Goal: Task Accomplishment & Management: Manage account settings

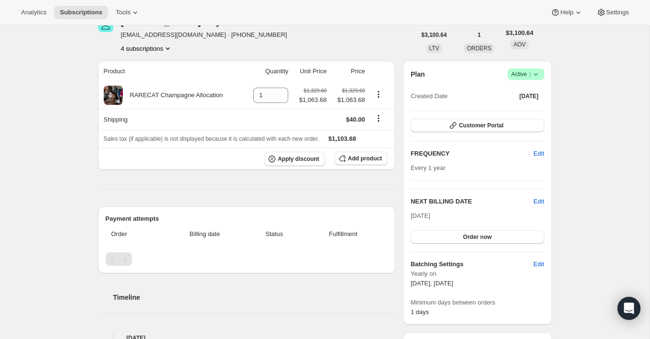
scroll to position [37, 0]
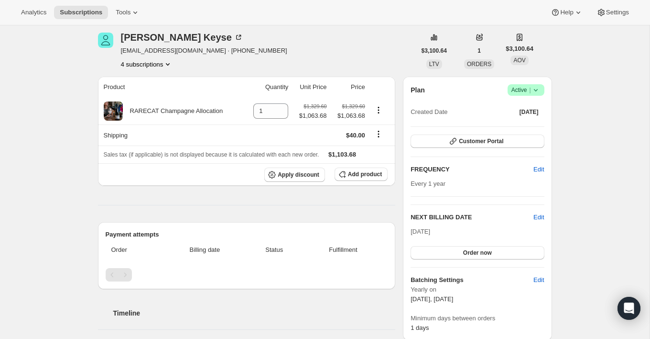
click at [166, 67] on button "4 subscriptions" at bounding box center [147, 64] width 52 height 10
click at [157, 115] on span "79313666416" at bounding box center [146, 115] width 66 height 10
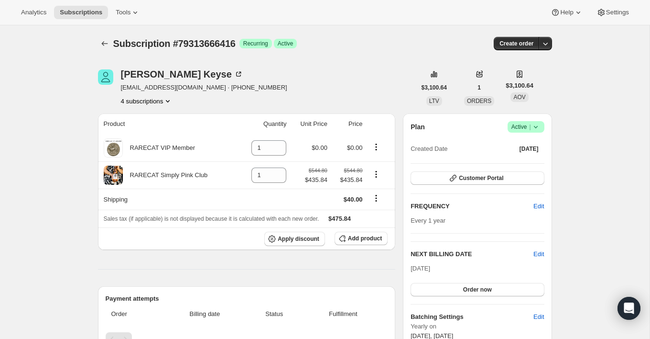
click at [164, 99] on button "4 subscriptions" at bounding box center [147, 101] width 52 height 10
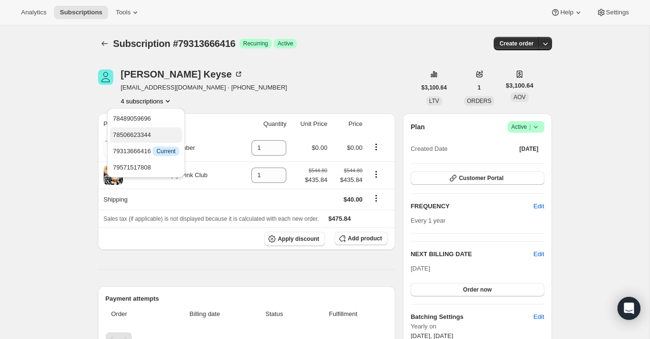
click at [160, 136] on span "78506623344" at bounding box center [146, 135] width 66 height 10
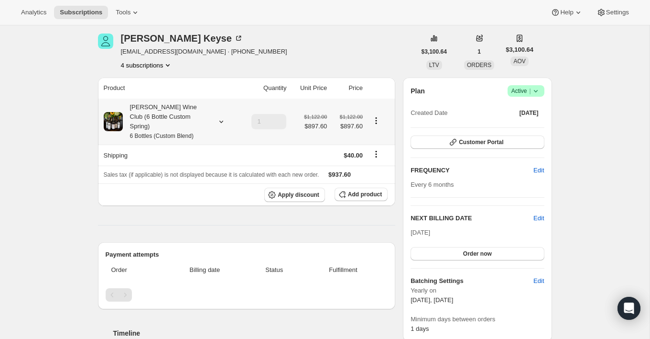
scroll to position [21, 0]
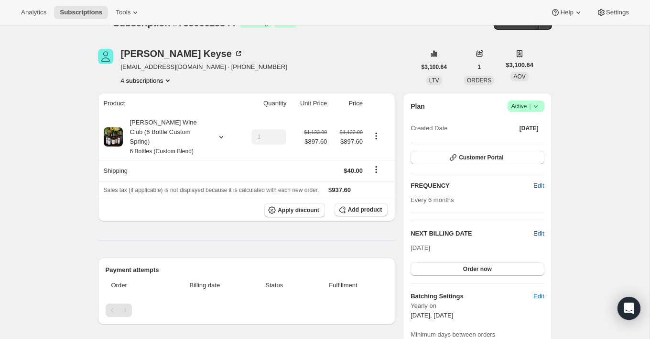
click at [163, 83] on button "4 subscriptions" at bounding box center [147, 81] width 52 height 10
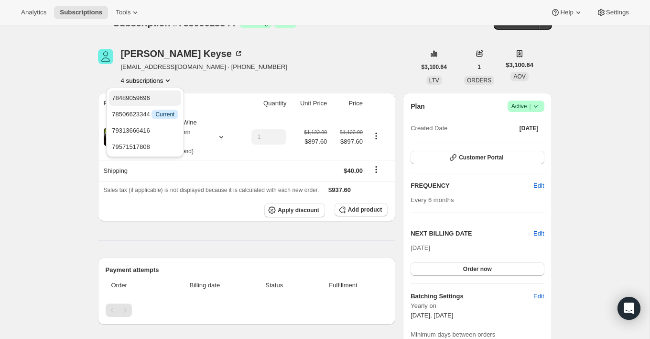
click at [163, 98] on span "78489059696" at bounding box center [145, 98] width 66 height 10
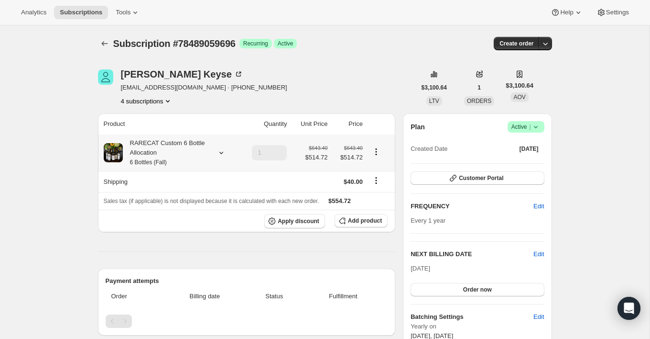
click at [167, 157] on div "RARECAT Custom 6 Bottle Allocation 6 Bottles (Fall)" at bounding box center [166, 152] width 86 height 29
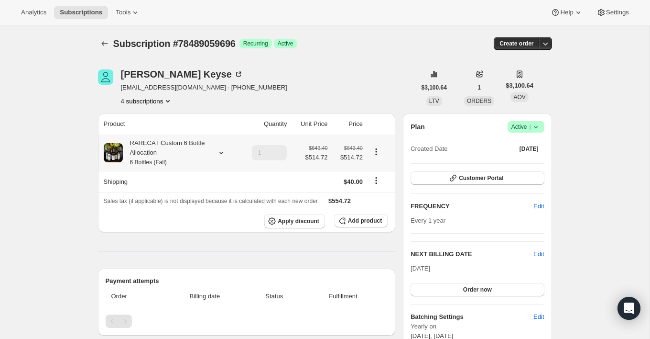
scroll to position [9, 0]
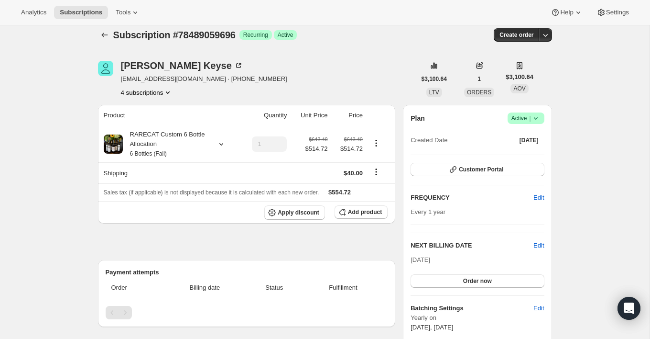
click at [164, 92] on button "4 subscriptions" at bounding box center [147, 93] width 52 height 10
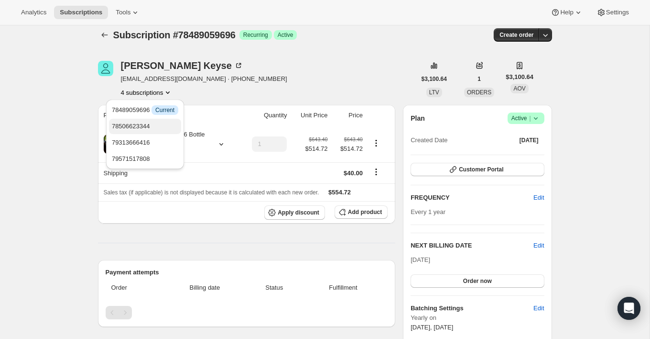
click at [155, 129] on span "78506623344" at bounding box center [145, 126] width 66 height 10
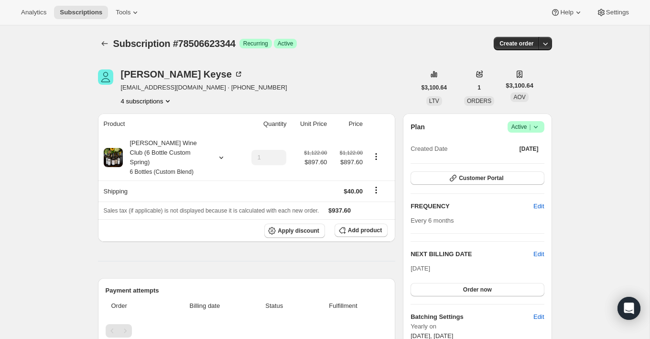
click at [159, 99] on button "4 subscriptions" at bounding box center [147, 101] width 52 height 10
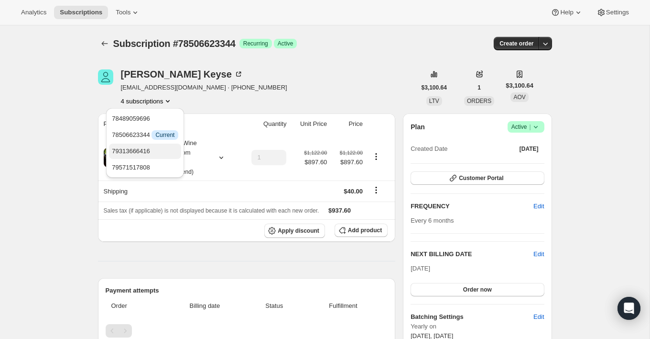
click at [150, 147] on span "79313666416" at bounding box center [131, 150] width 38 height 7
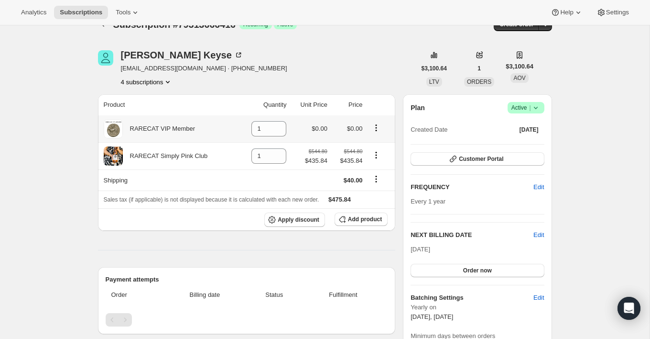
scroll to position [22, 0]
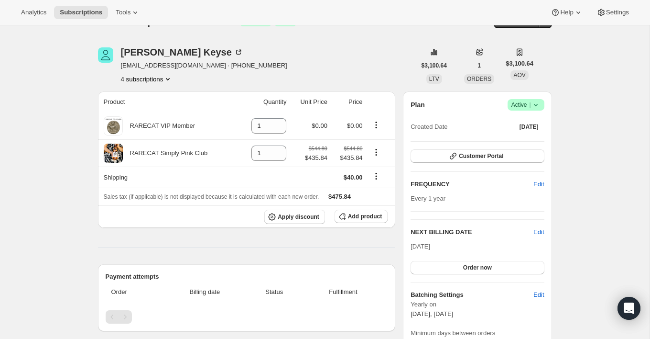
click at [165, 84] on div "Rick Keyse rickkeyse@gmail.com · +13307667375 4 subscriptions $3,100.64 LTV 1 O…" at bounding box center [321, 344] width 462 height 625
click at [171, 76] on icon "Product actions" at bounding box center [168, 79] width 10 height 10
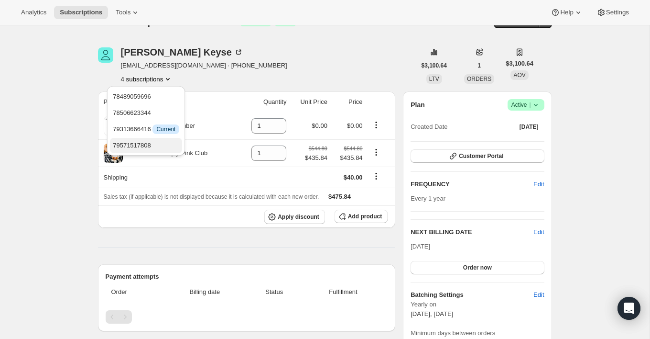
click at [159, 143] on span "79571517808" at bounding box center [146, 146] width 66 height 10
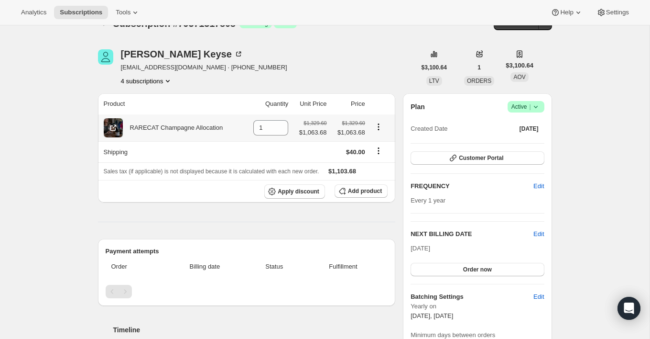
scroll to position [18, 0]
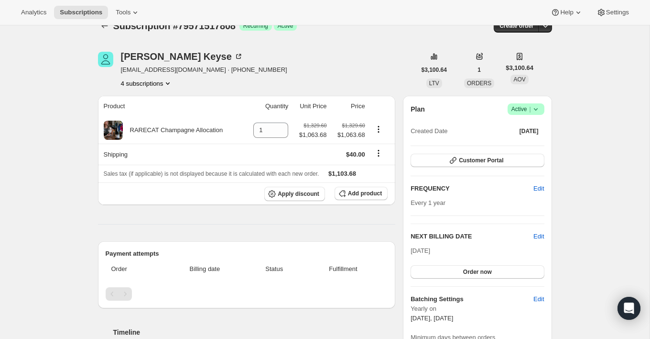
click at [173, 82] on icon "Product actions" at bounding box center [168, 83] width 10 height 10
click at [168, 133] on span "79313666416" at bounding box center [146, 134] width 66 height 10
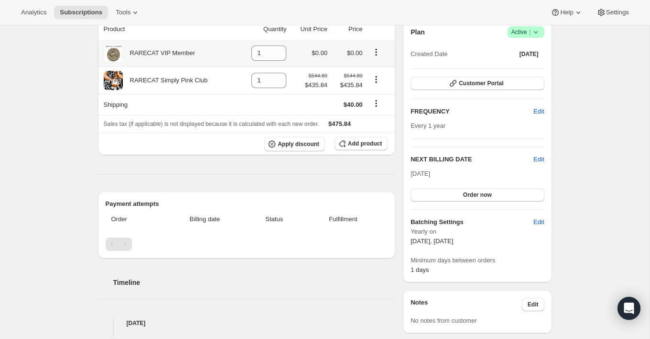
scroll to position [163, 0]
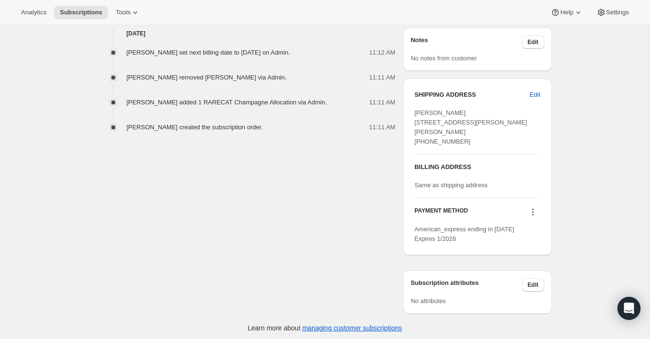
scroll to position [367, 0]
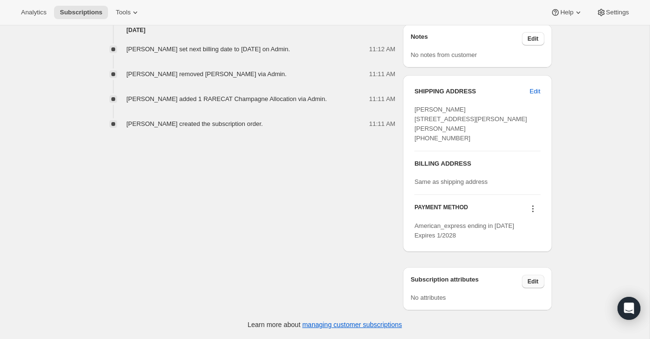
click at [528, 278] on span "Edit" at bounding box center [533, 281] width 11 height 8
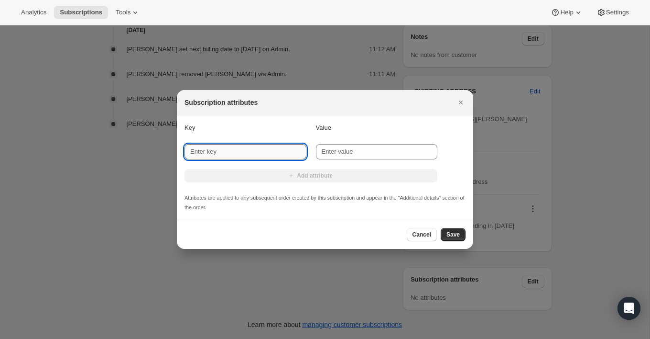
click at [253, 147] on input "New key" at bounding box center [246, 151] width 122 height 15
click at [275, 135] on div "Key Value New key New value Add attribute Attributes are applied to any subsequ…" at bounding box center [325, 167] width 281 height 89
click at [460, 103] on icon "Close" at bounding box center [461, 103] width 10 height 10
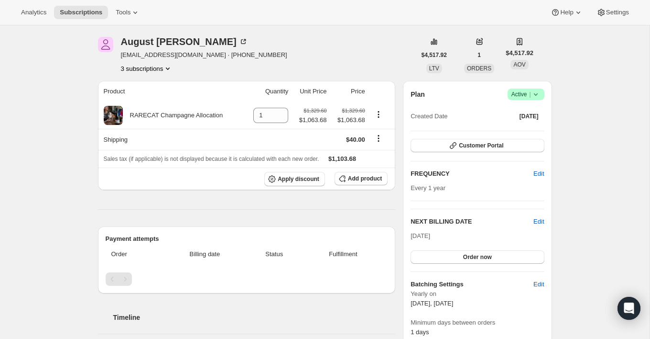
scroll to position [151, 0]
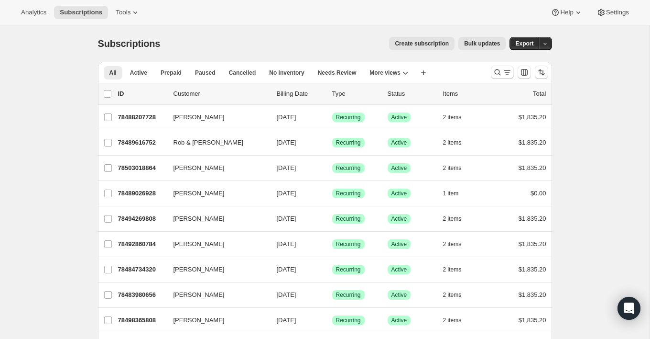
click at [119, 5] on div "Analytics Subscriptions Tools Help Settings" at bounding box center [325, 12] width 650 height 25
click at [124, 16] on span "Tools" at bounding box center [123, 13] width 15 height 8
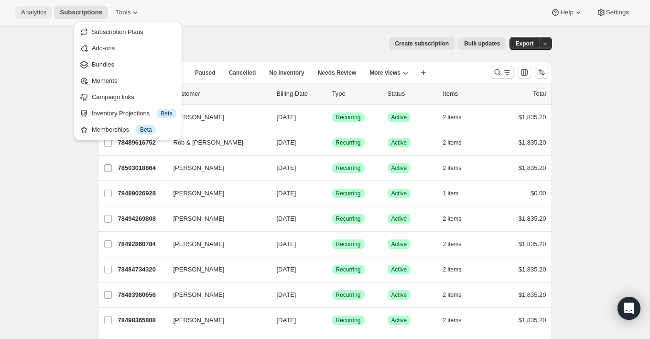
click at [29, 14] on span "Analytics" at bounding box center [33, 13] width 25 height 8
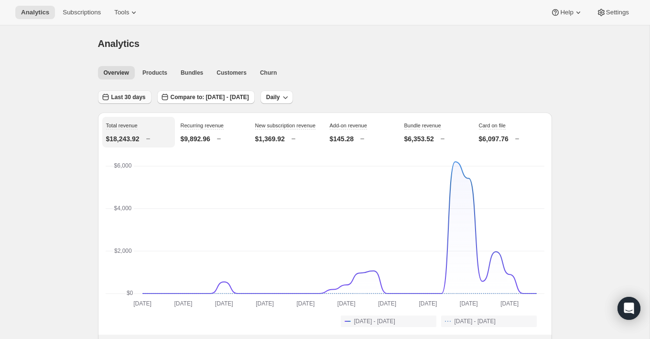
click at [136, 95] on span "Last 30 days" at bounding box center [128, 97] width 34 height 8
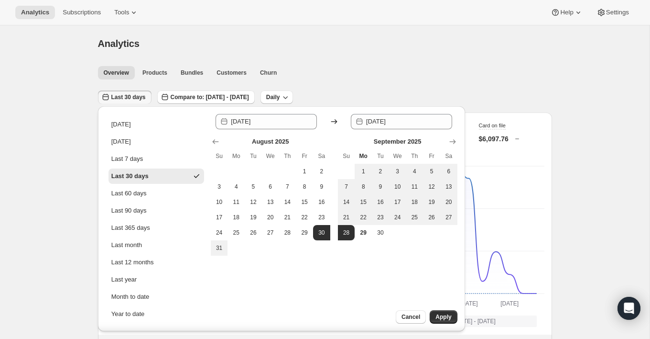
click at [219, 31] on div "Analytics. This page is ready Analytics" at bounding box center [325, 43] width 454 height 36
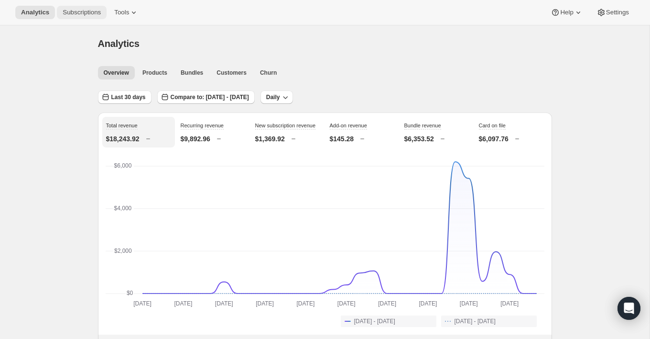
click at [101, 13] on span "Subscriptions" at bounding box center [82, 13] width 38 height 8
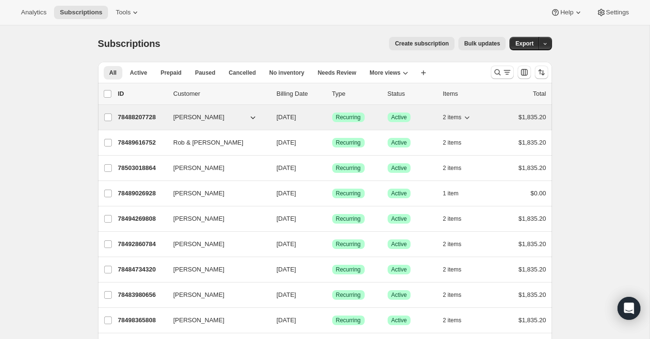
click at [462, 117] on span "2 items" at bounding box center [452, 117] width 19 height 8
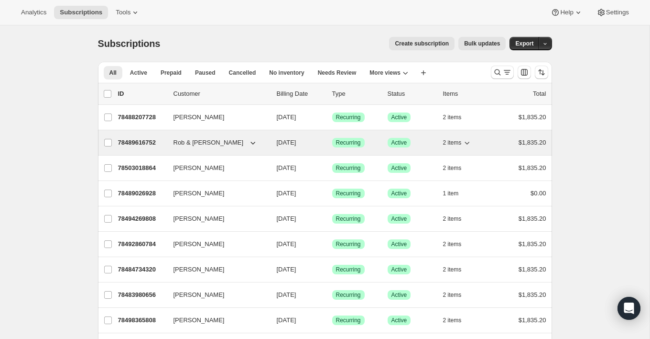
click at [445, 140] on span "2 items" at bounding box center [452, 143] width 19 height 8
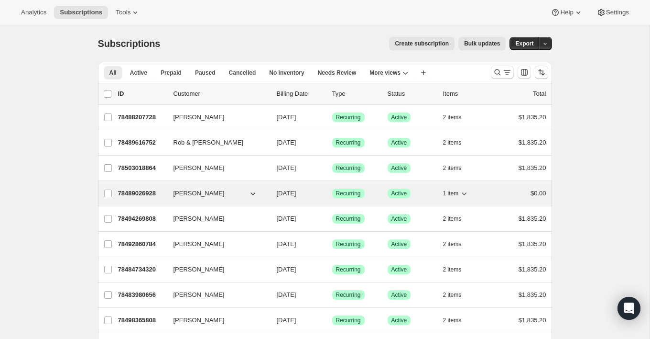
click at [447, 190] on span "1 item" at bounding box center [451, 193] width 16 height 8
click at [191, 190] on span "[PERSON_NAME]" at bounding box center [199, 193] width 51 height 10
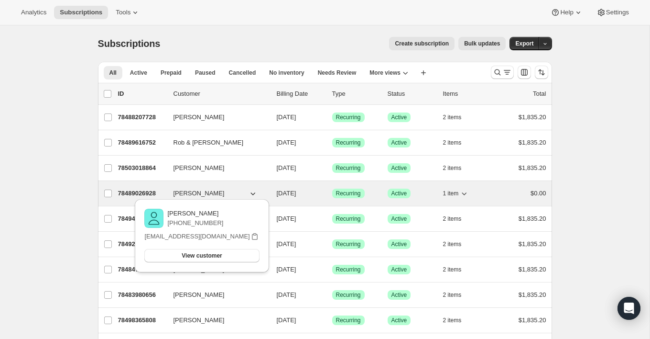
click at [166, 191] on div "78489026928 [PERSON_NAME] [DATE] Success Recurring Success Active 1 item $0.00" at bounding box center [332, 192] width 428 height 13
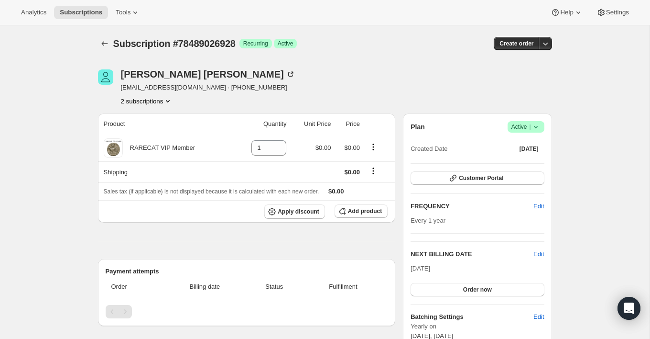
click at [155, 104] on button "2 subscriptions" at bounding box center [147, 101] width 52 height 10
click at [147, 139] on span "78510784880" at bounding box center [145, 135] width 66 height 10
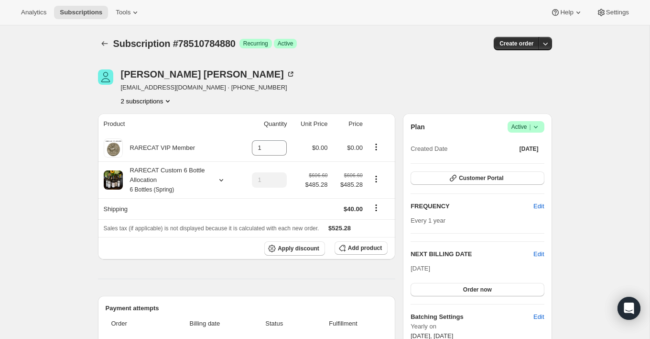
click at [162, 102] on button "2 subscriptions" at bounding box center [147, 101] width 52 height 10
click at [160, 121] on span "78489026928" at bounding box center [145, 119] width 66 height 10
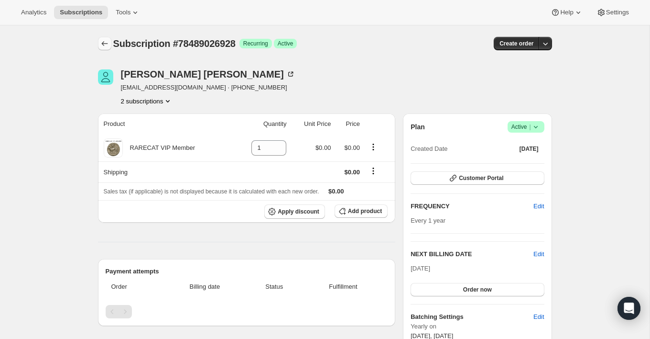
click at [102, 44] on icon "Subscriptions" at bounding box center [105, 44] width 10 height 10
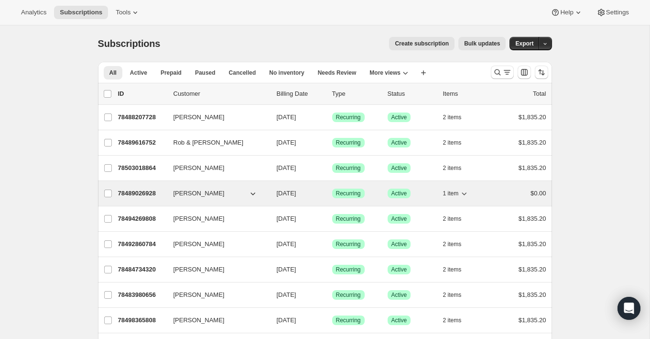
click at [169, 194] on div "78489026928 [PERSON_NAME] [DATE] Success Recurring Success Active 1 item $0.00" at bounding box center [332, 192] width 428 height 13
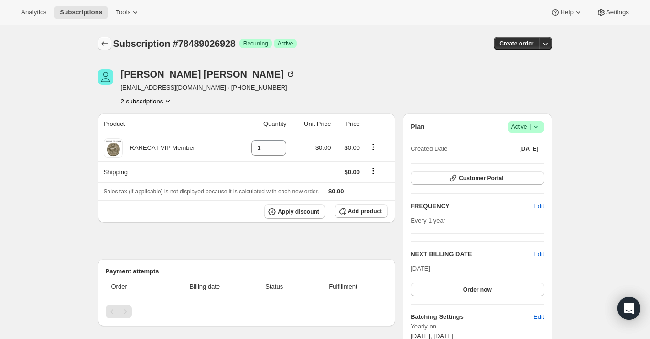
click at [106, 46] on icon "Subscriptions" at bounding box center [105, 44] width 10 height 10
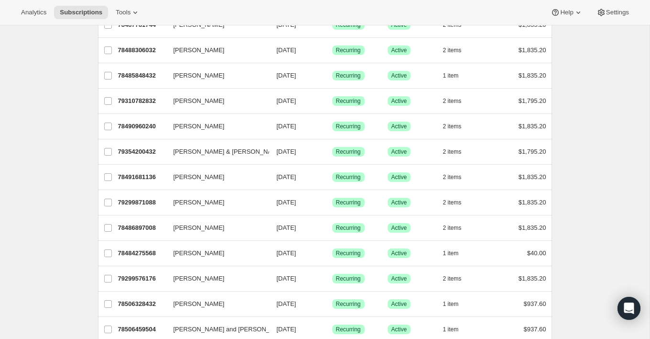
scroll to position [372, 0]
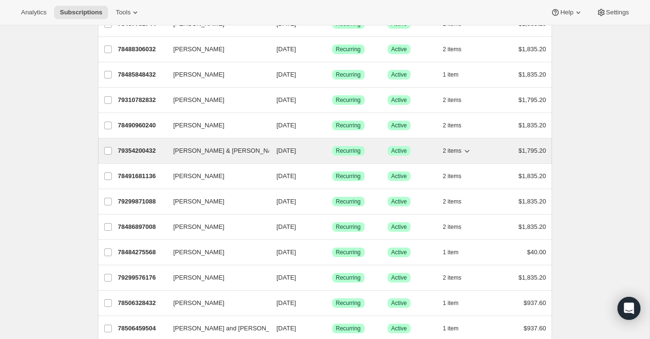
click at [456, 147] on span "2 items" at bounding box center [452, 151] width 19 height 8
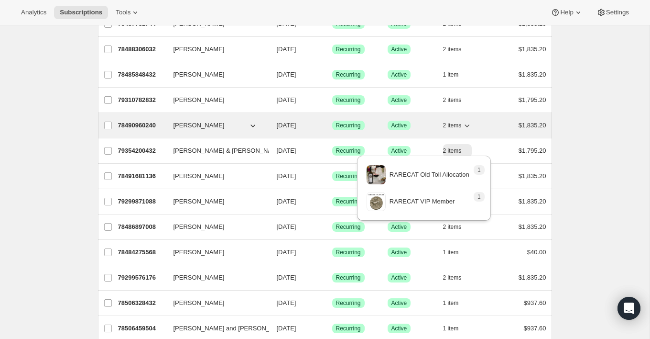
click at [461, 124] on button "2 items" at bounding box center [457, 125] width 29 height 13
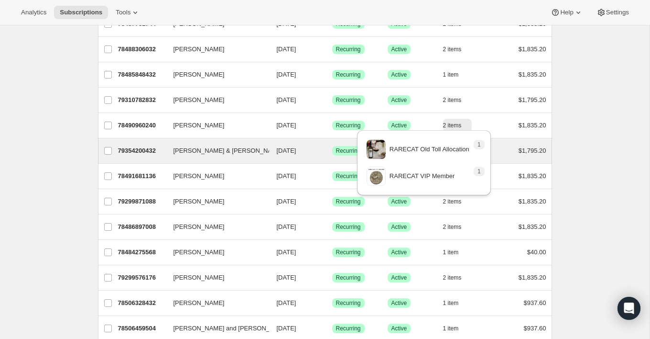
click at [226, 146] on span "[PERSON_NAME] & [PERSON_NAME]" at bounding box center [229, 151] width 110 height 10
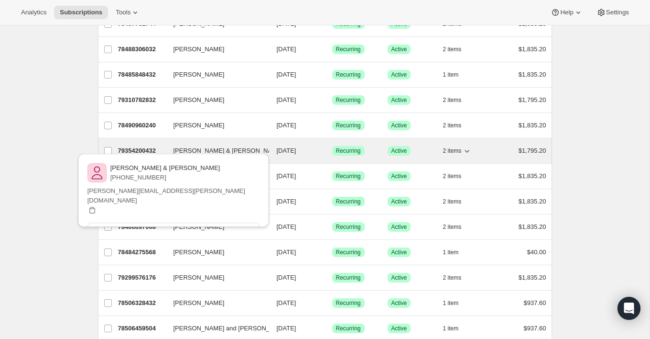
click at [164, 148] on p "79354200432" at bounding box center [142, 151] width 48 height 10
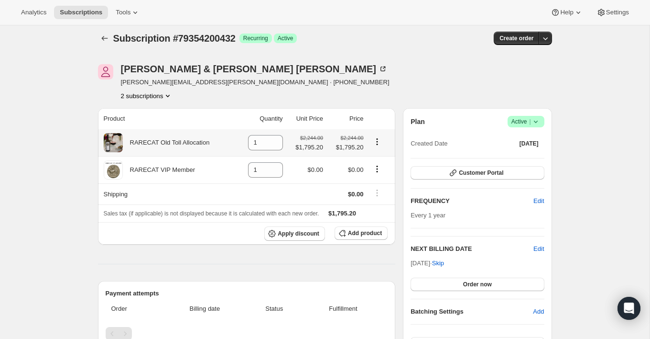
scroll to position [0, 0]
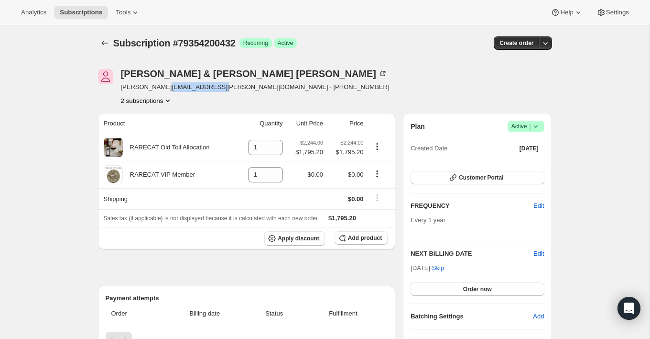
drag, startPoint x: 218, startPoint y: 89, endPoint x: 164, endPoint y: 88, distance: 54.1
click at [164, 88] on span "[PERSON_NAME][EMAIL_ADDRESS][PERSON_NAME][DOMAIN_NAME] · [PHONE_NUMBER]" at bounding box center [255, 87] width 269 height 10
copy span "[DOMAIN_NAME]"
click at [99, 44] on button "Subscriptions" at bounding box center [104, 42] width 13 height 13
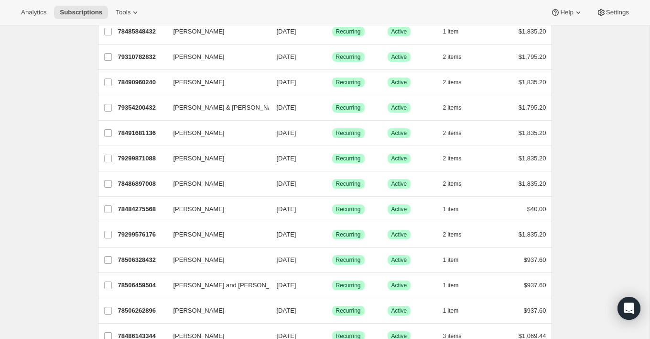
scroll to position [430, 0]
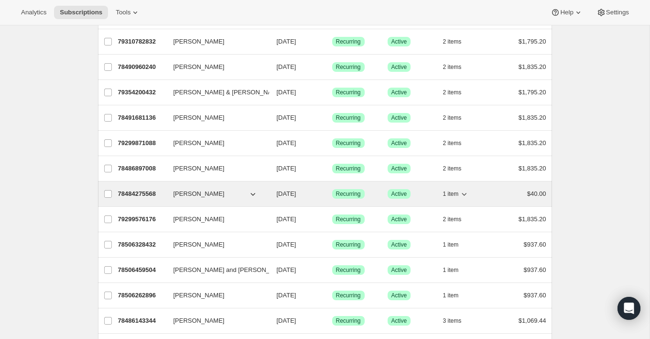
click at [230, 186] on button "[PERSON_NAME]" at bounding box center [216, 193] width 96 height 15
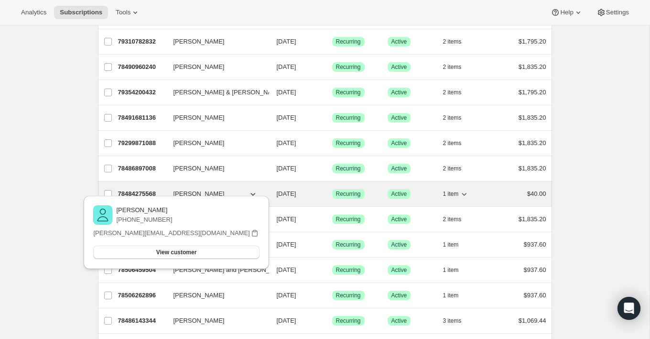
click at [164, 189] on p "78484275568" at bounding box center [142, 194] width 48 height 10
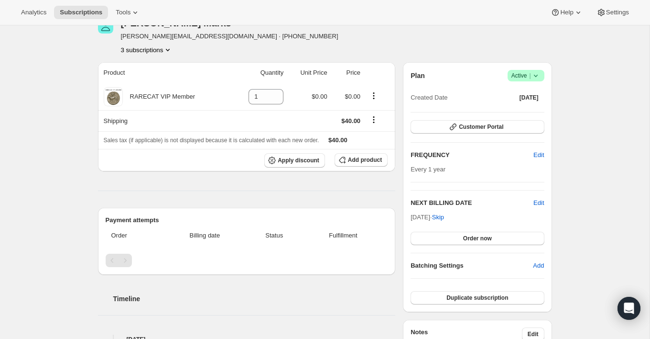
scroll to position [45, 0]
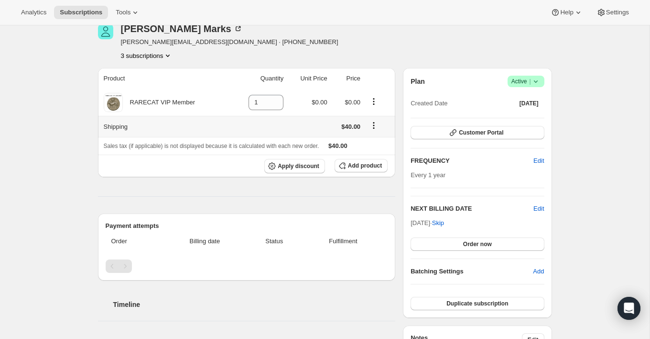
click at [374, 123] on icon "Shipping actions" at bounding box center [374, 125] width 10 height 10
click at [367, 145] on span "Edit shipping rate" at bounding box center [373, 143] width 48 height 7
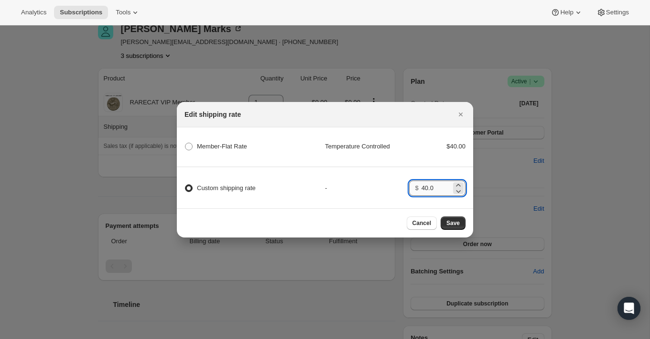
click at [427, 188] on input "40.0" at bounding box center [437, 187] width 30 height 15
type input "0"
click at [452, 218] on button "Save" at bounding box center [453, 222] width 25 height 13
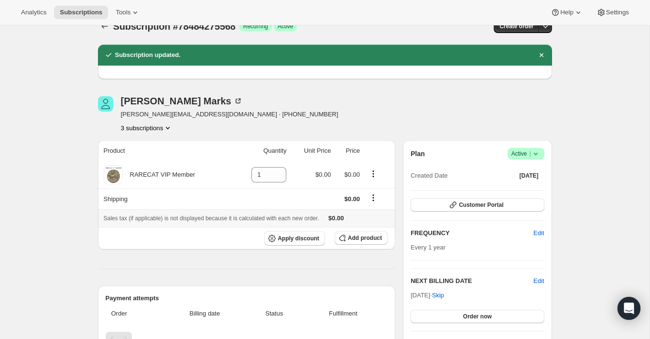
scroll to position [0, 0]
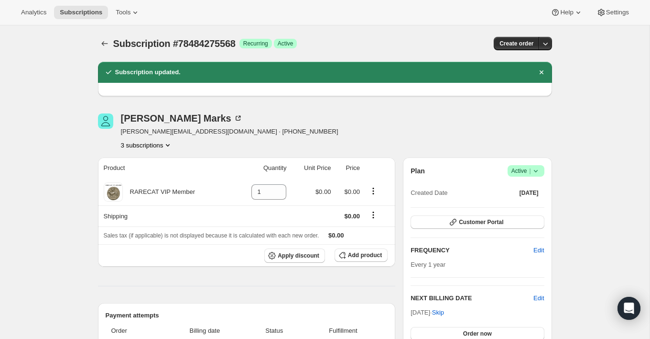
click at [166, 145] on icon "Product actions" at bounding box center [168, 145] width 10 height 10
click at [159, 170] on ul "78484275568 Info Current 79290696048 79301017968" at bounding box center [146, 179] width 72 height 48
click at [159, 178] on span "79290696048" at bounding box center [145, 179] width 66 height 10
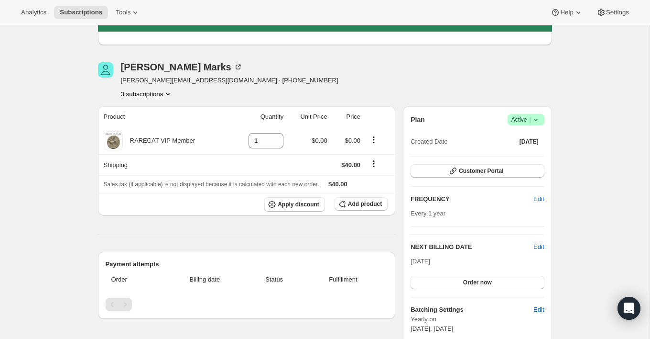
scroll to position [65, 0]
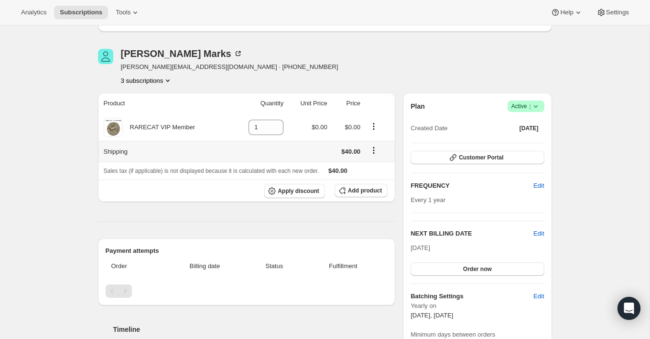
click at [376, 148] on icon "Shipping actions" at bounding box center [374, 150] width 10 height 10
click at [376, 173] on button "Edit shipping rate" at bounding box center [373, 167] width 54 height 15
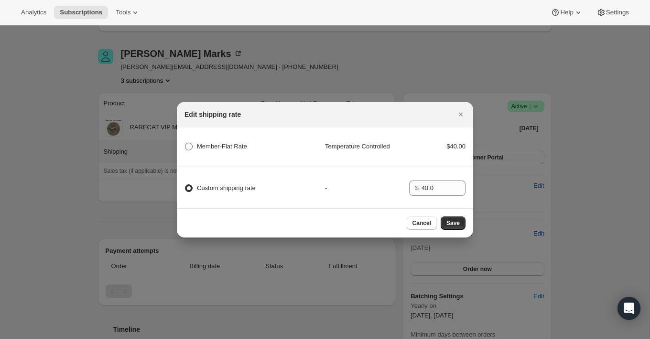
click at [229, 145] on span "Member-Flat Rate" at bounding box center [222, 145] width 50 height 7
click at [186, 143] on Rate "Member-Flat Rate" at bounding box center [185, 142] width 0 height 0
radio Rate "true"
radio input "false"
click at [457, 225] on span "Save" at bounding box center [453, 223] width 13 height 8
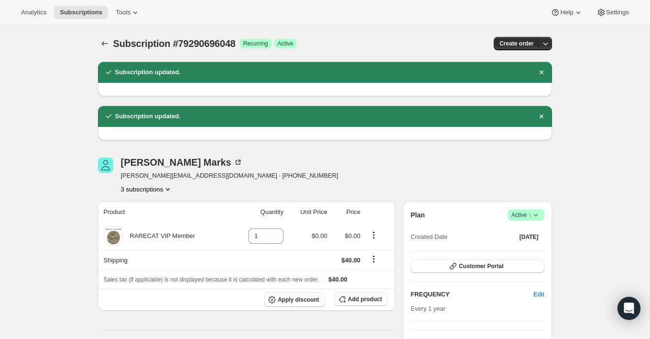
scroll to position [13, 0]
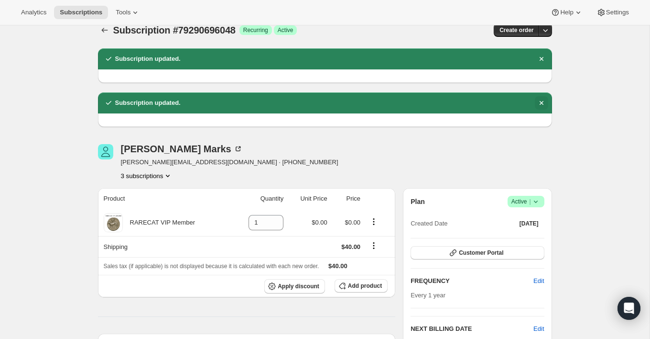
click at [541, 104] on icon "Dismiss notification" at bounding box center [542, 103] width 10 height 10
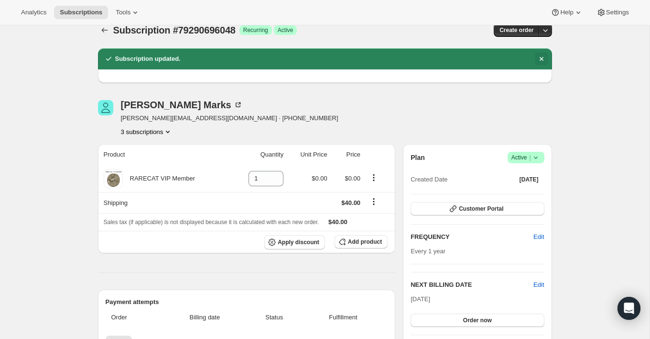
click at [540, 57] on icon "Dismiss notification" at bounding box center [541, 59] width 4 height 4
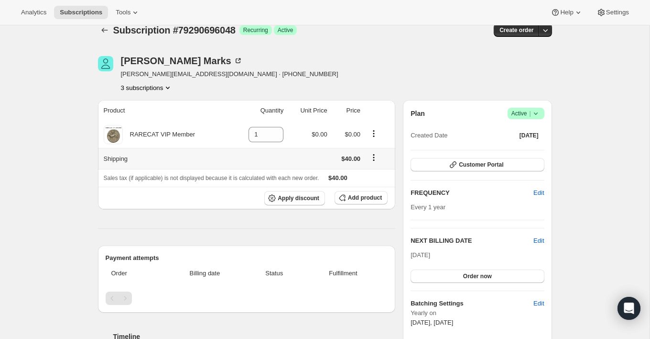
click at [377, 156] on icon "Shipping actions" at bounding box center [374, 158] width 10 height 10
click at [372, 173] on span "Edit shipping rate" at bounding box center [373, 175] width 48 height 7
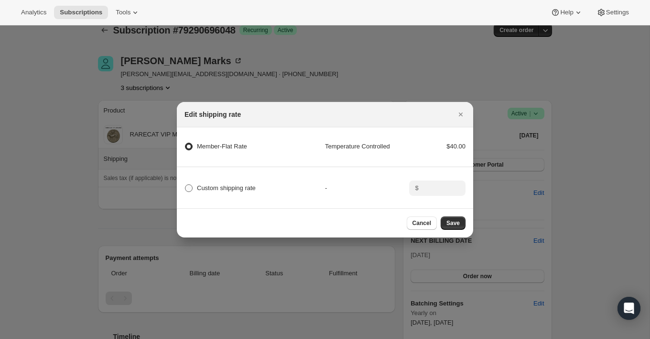
click at [248, 189] on span "Custom shipping rate" at bounding box center [226, 187] width 59 height 7
click at [186, 185] on input "Custom shipping rate" at bounding box center [185, 184] width 0 height 0
radio input "true"
radio Rate "false"
click at [446, 188] on input ":r2me:" at bounding box center [437, 187] width 30 height 15
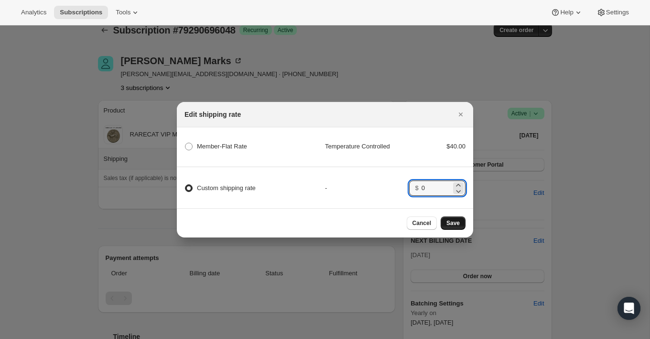
type input "0"
click at [451, 220] on span "Save" at bounding box center [453, 223] width 13 height 8
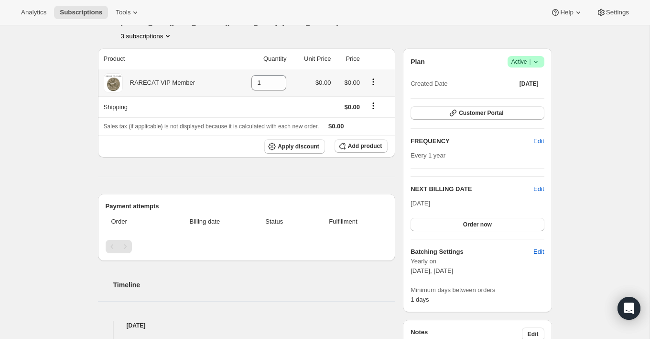
scroll to position [26, 0]
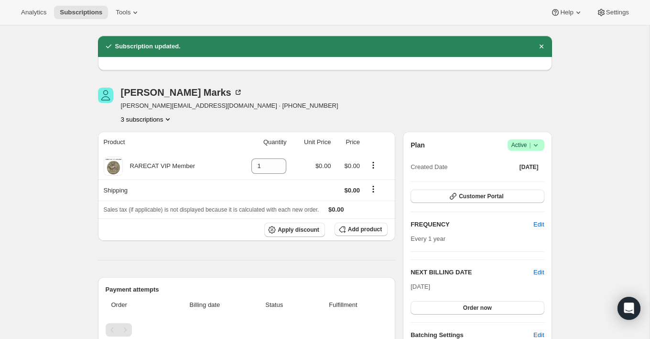
click at [146, 121] on button "3 subscriptions" at bounding box center [147, 119] width 52 height 10
click at [150, 164] on span "79301017968" at bounding box center [145, 169] width 66 height 10
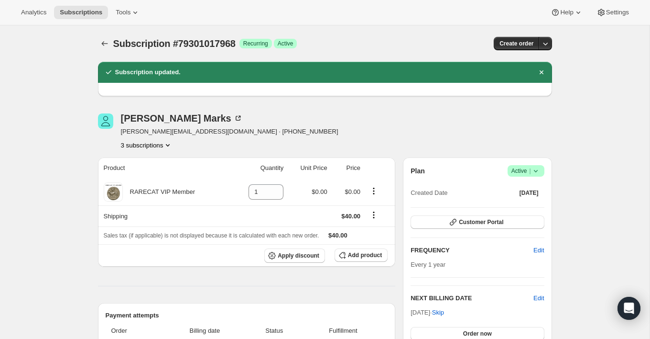
click at [153, 146] on button "3 subscriptions" at bounding box center [147, 145] width 52 height 10
click at [257, 145] on div "[PERSON_NAME] [PERSON_NAME][EMAIL_ADDRESS][DOMAIN_NAME] · [PHONE_NUMBER] 3 subs…" at bounding box center [257, 131] width 318 height 36
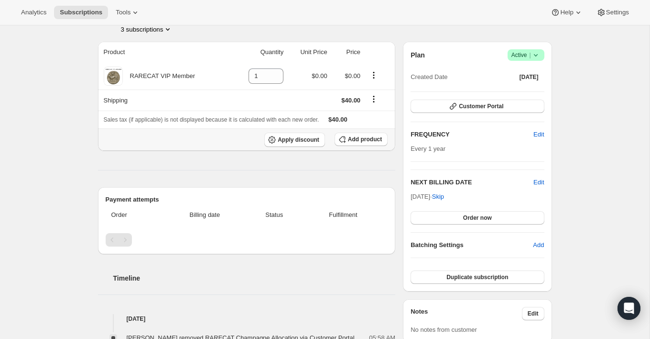
scroll to position [111, 0]
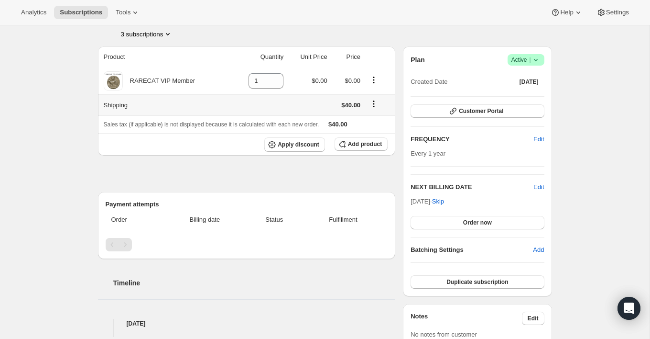
click at [373, 104] on icon "Shipping actions" at bounding box center [374, 104] width 10 height 10
click at [369, 124] on span "Edit shipping rate" at bounding box center [373, 121] width 48 height 7
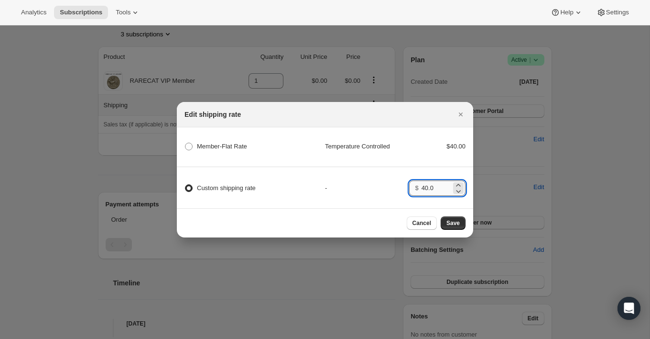
click at [429, 191] on input "40.0" at bounding box center [437, 187] width 30 height 15
type input "0"
click at [448, 221] on span "Save" at bounding box center [453, 223] width 13 height 8
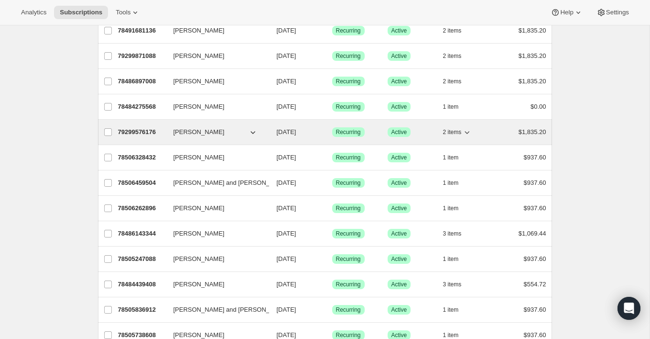
scroll to position [524, 0]
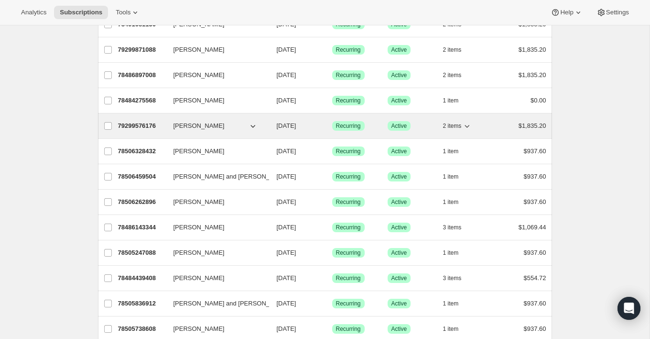
click at [238, 119] on div "79299576176 [PERSON_NAME] [DATE] Success Recurring Success Active 2 items $1,83…" at bounding box center [332, 125] width 428 height 13
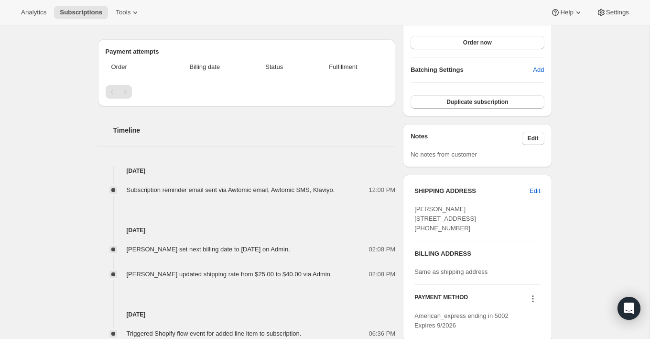
scroll to position [358, 0]
